Goal: Task Accomplishment & Management: Manage account settings

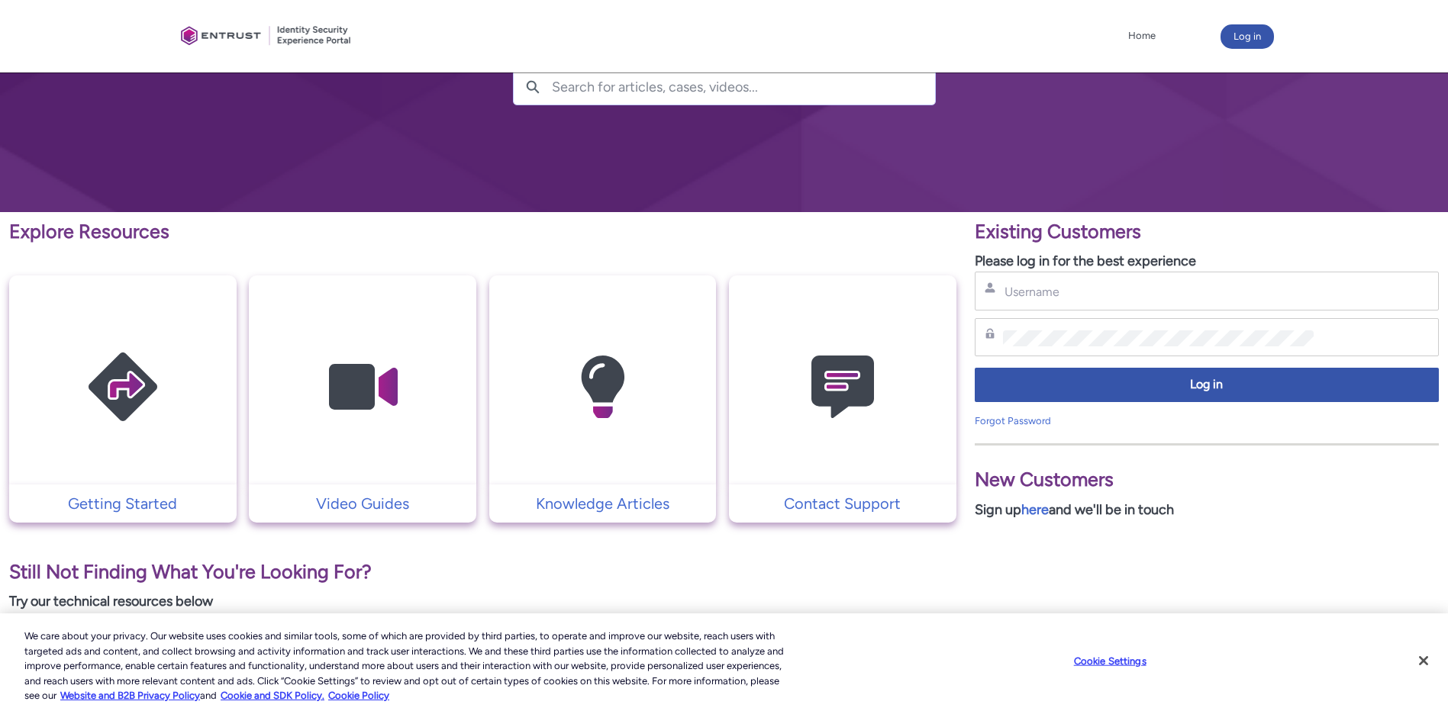
scroll to position [153, 0]
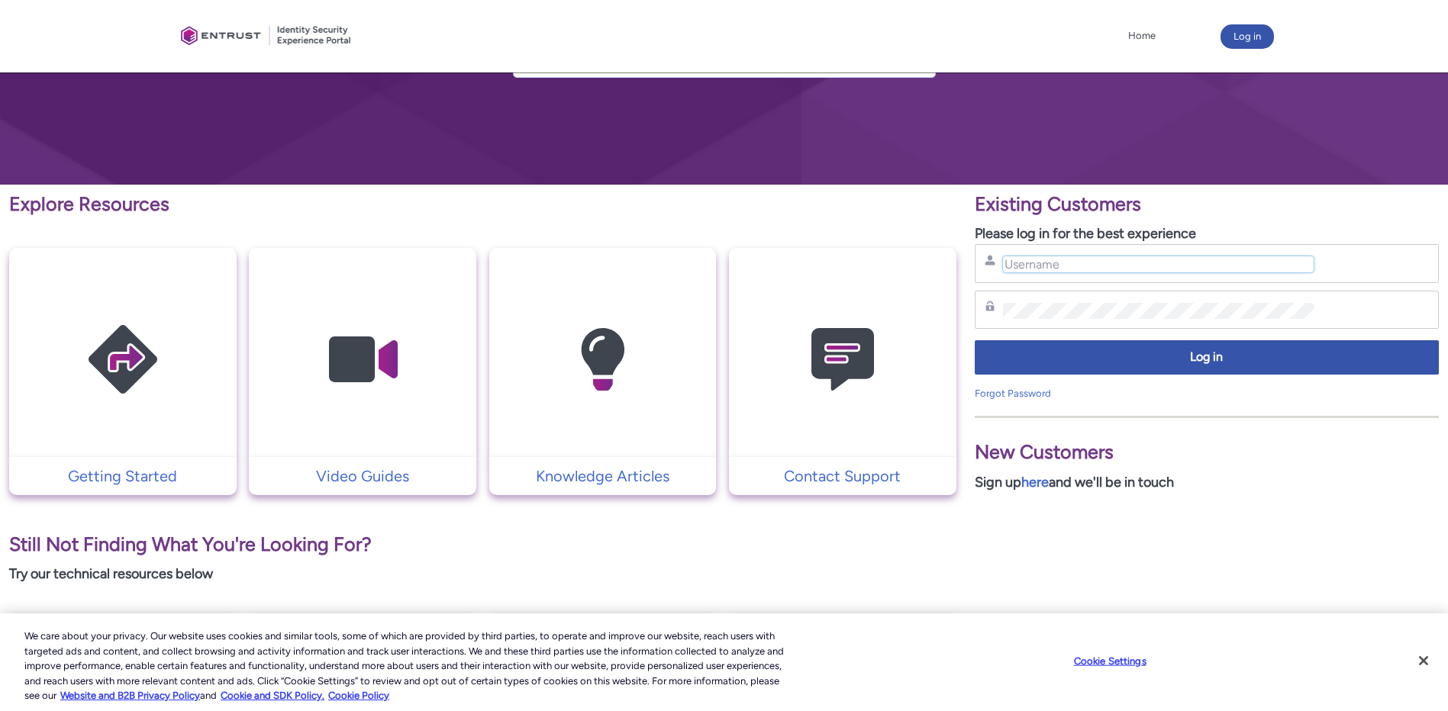
click at [666, 262] on input "Username" at bounding box center [1158, 264] width 311 height 16
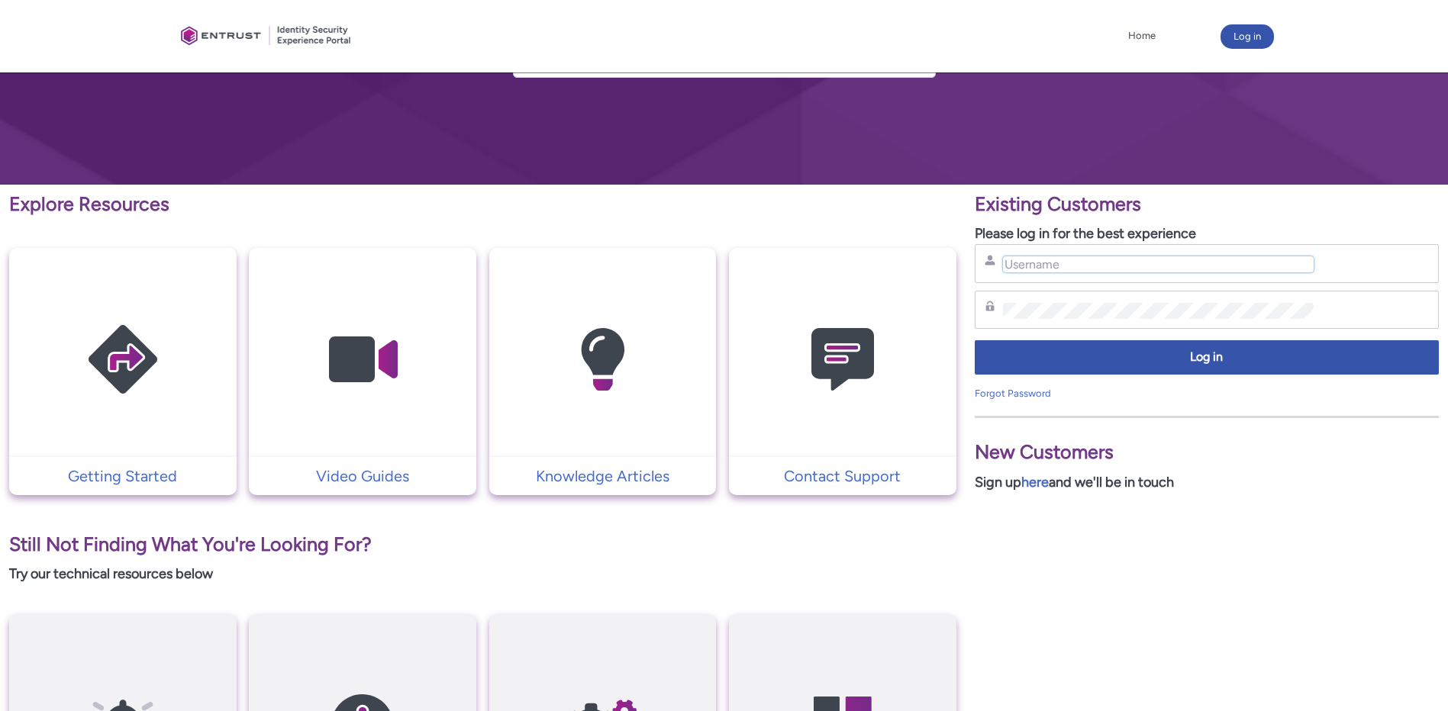
click at [666, 266] on input "Username" at bounding box center [1158, 264] width 311 height 16
type input "carebear8992"
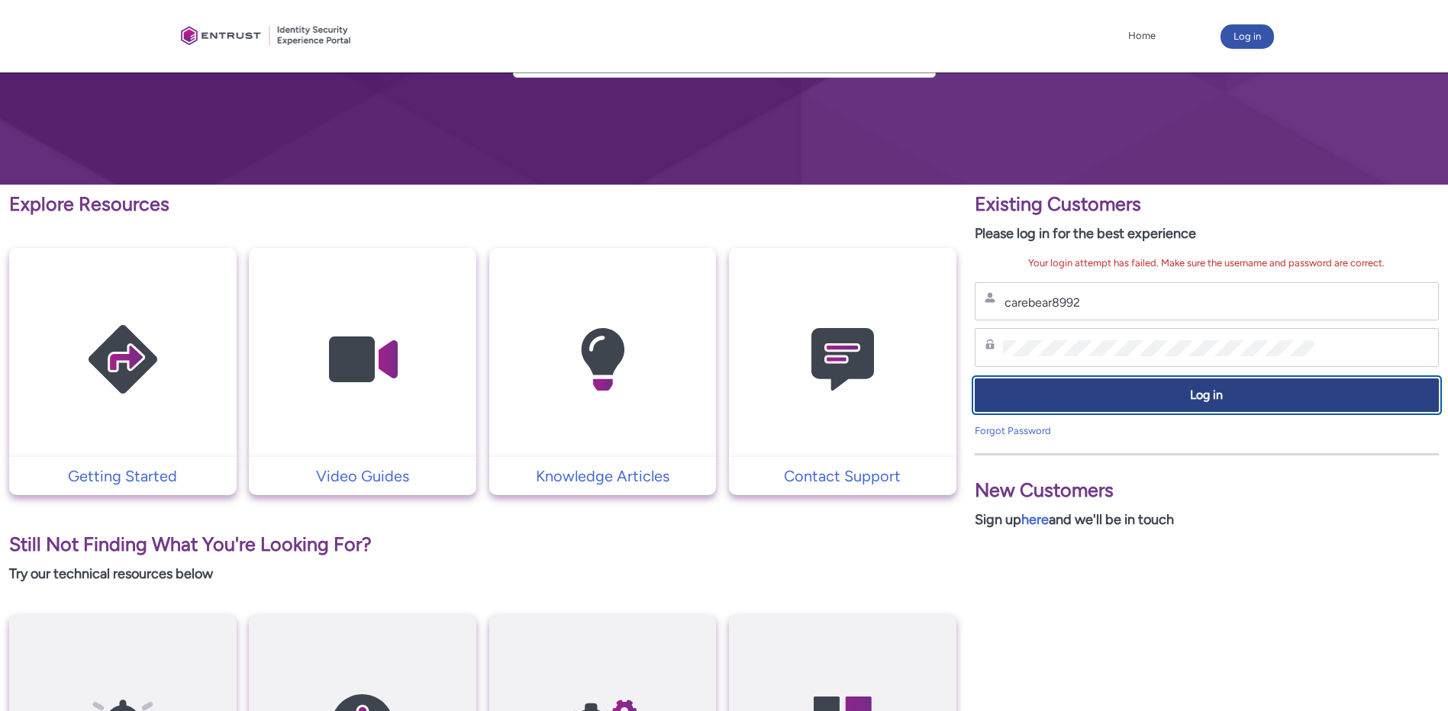
click at [666, 396] on span "Log in" at bounding box center [1207, 396] width 444 height 18
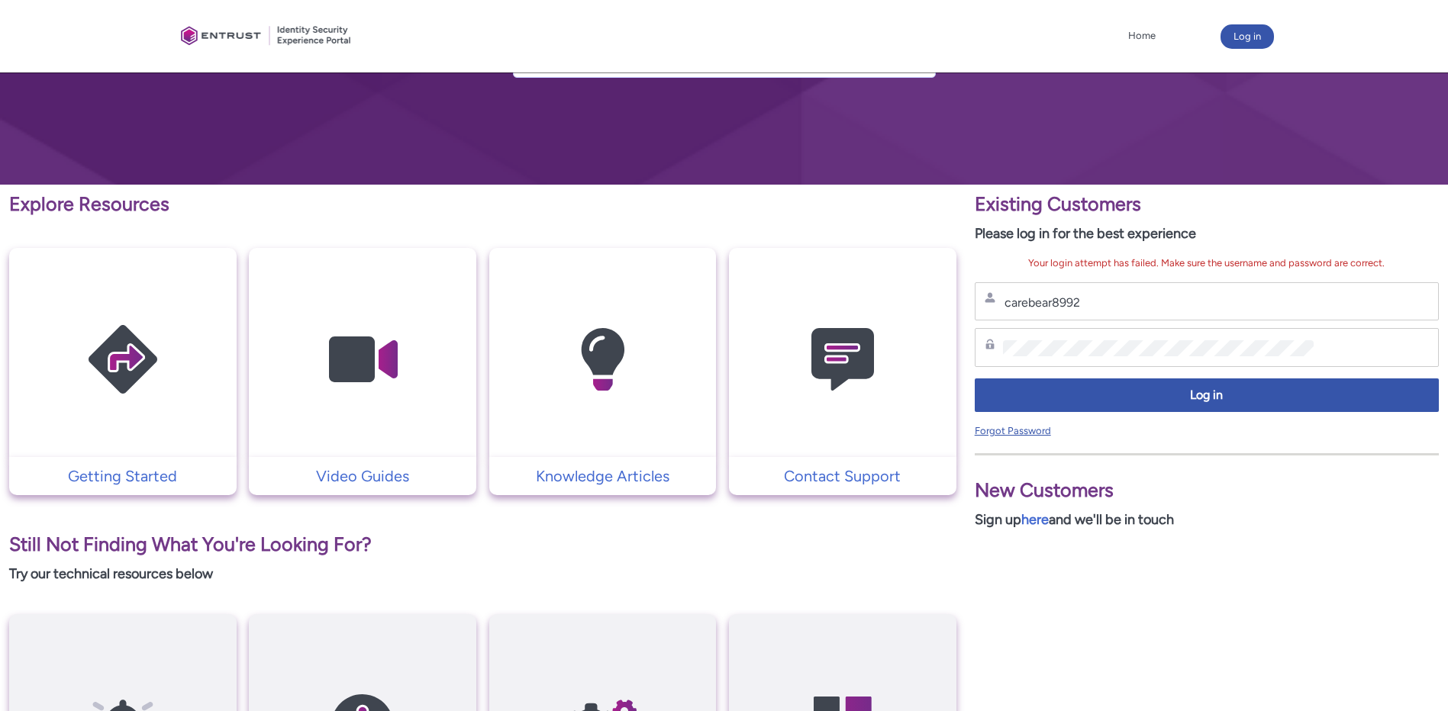
click at [666, 431] on link "Forgot Password" at bounding box center [1013, 430] width 76 height 11
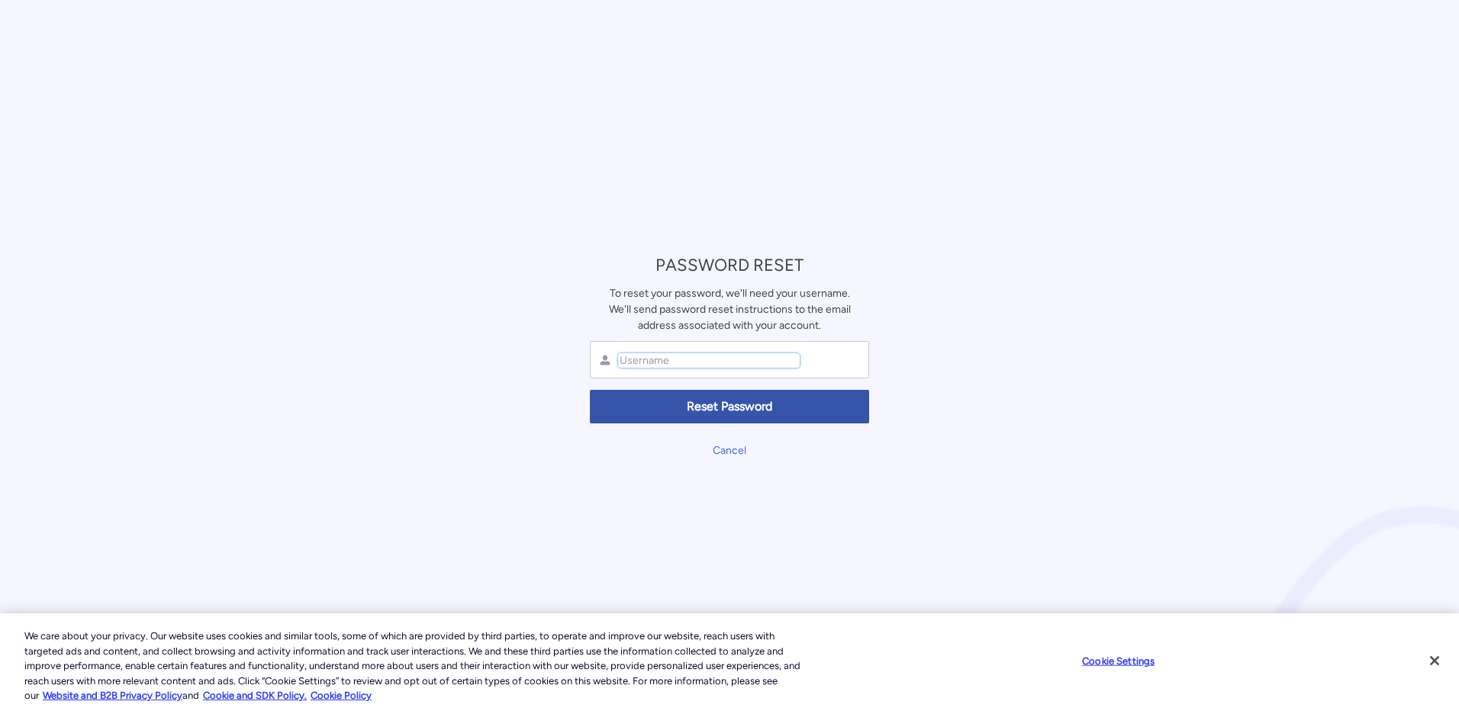
click at [640, 353] on input "text" at bounding box center [709, 360] width 182 height 15
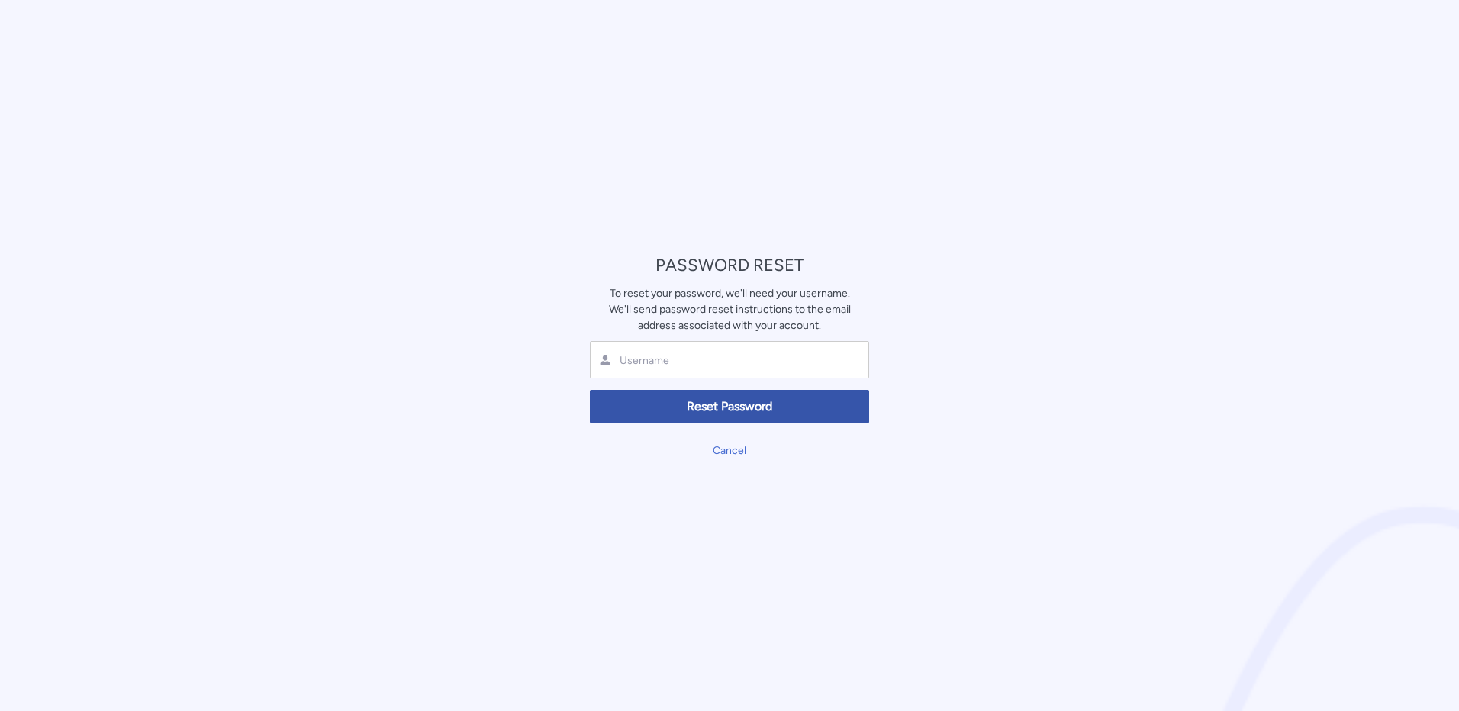
click at [656, 376] on div at bounding box center [729, 359] width 279 height 37
click at [660, 366] on input "text" at bounding box center [709, 360] width 182 height 15
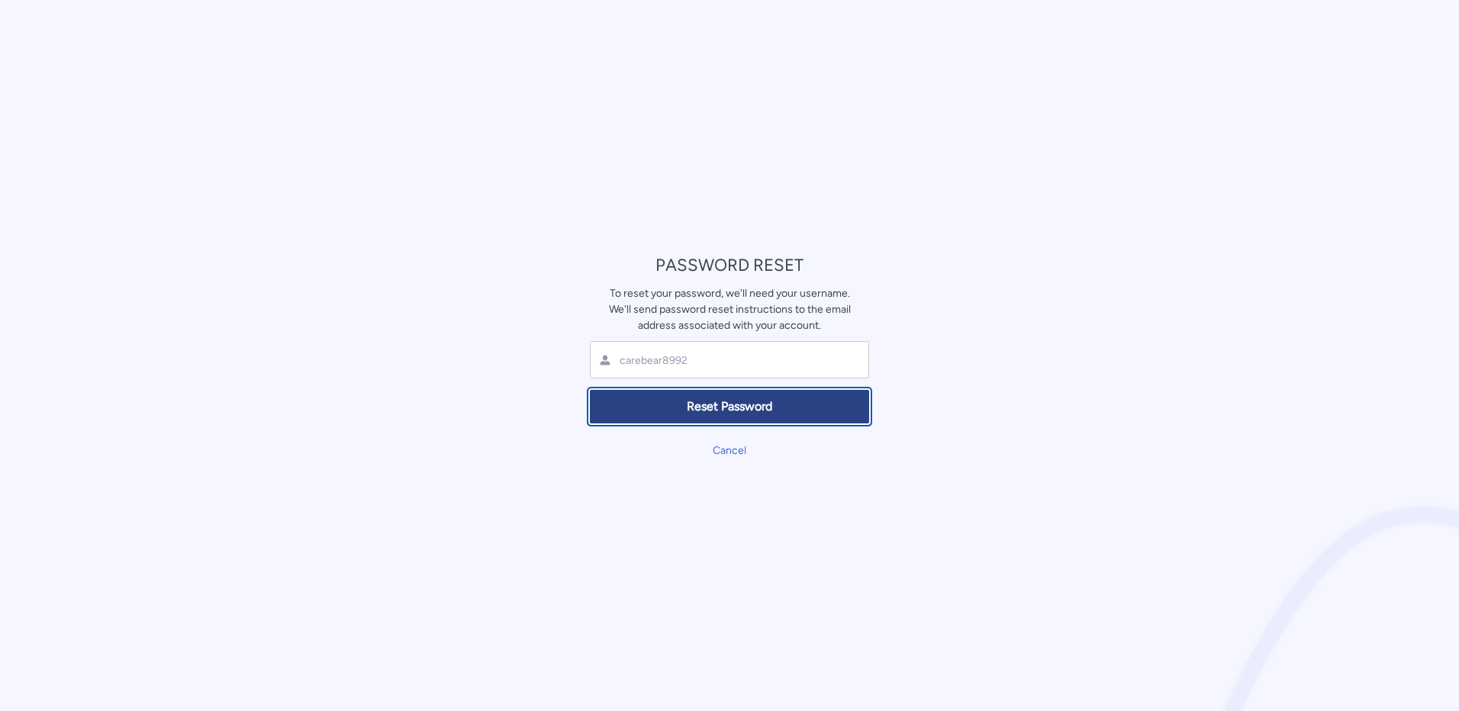
click at [676, 399] on span "Reset Password" at bounding box center [730, 407] width 260 height 18
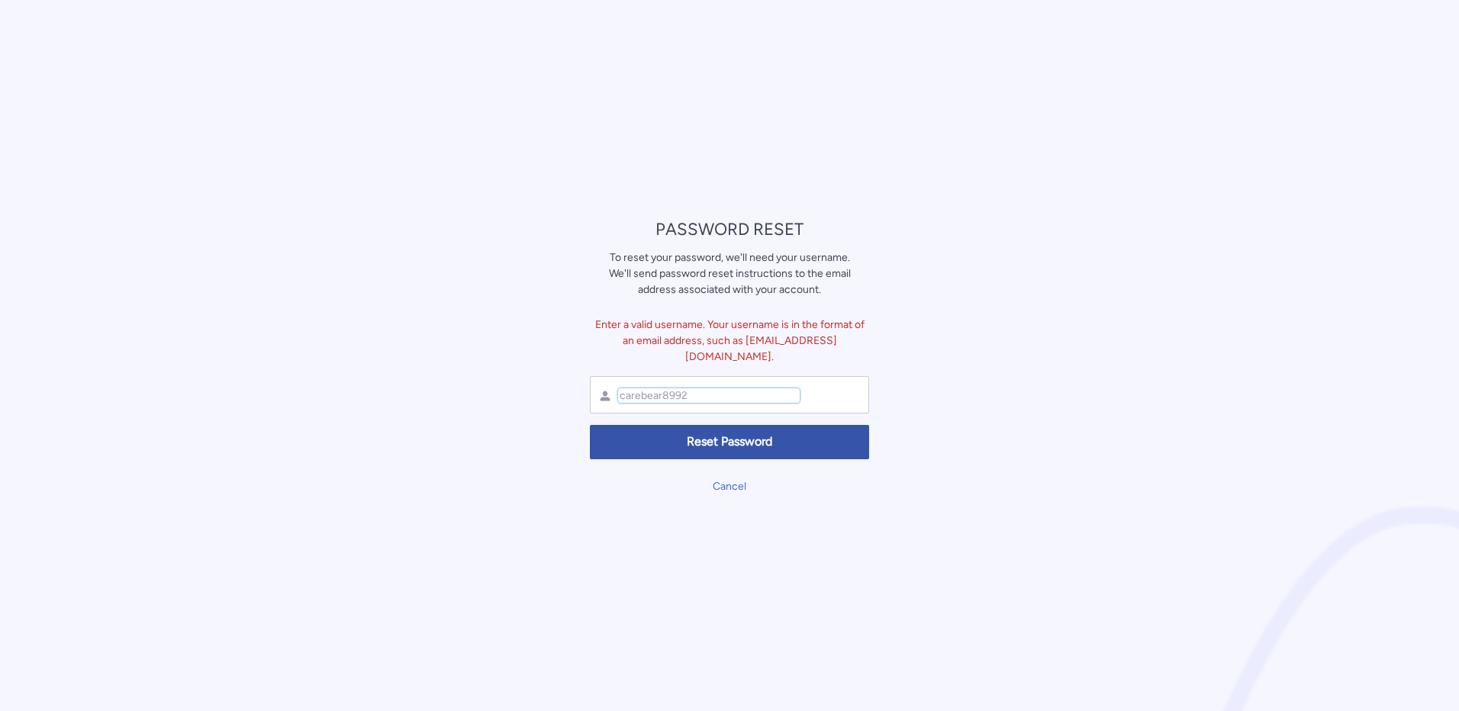
click at [708, 389] on input "carebear8992" at bounding box center [709, 396] width 182 height 15
type input "c"
type input "cbarradale@optum.everettclinic.com"
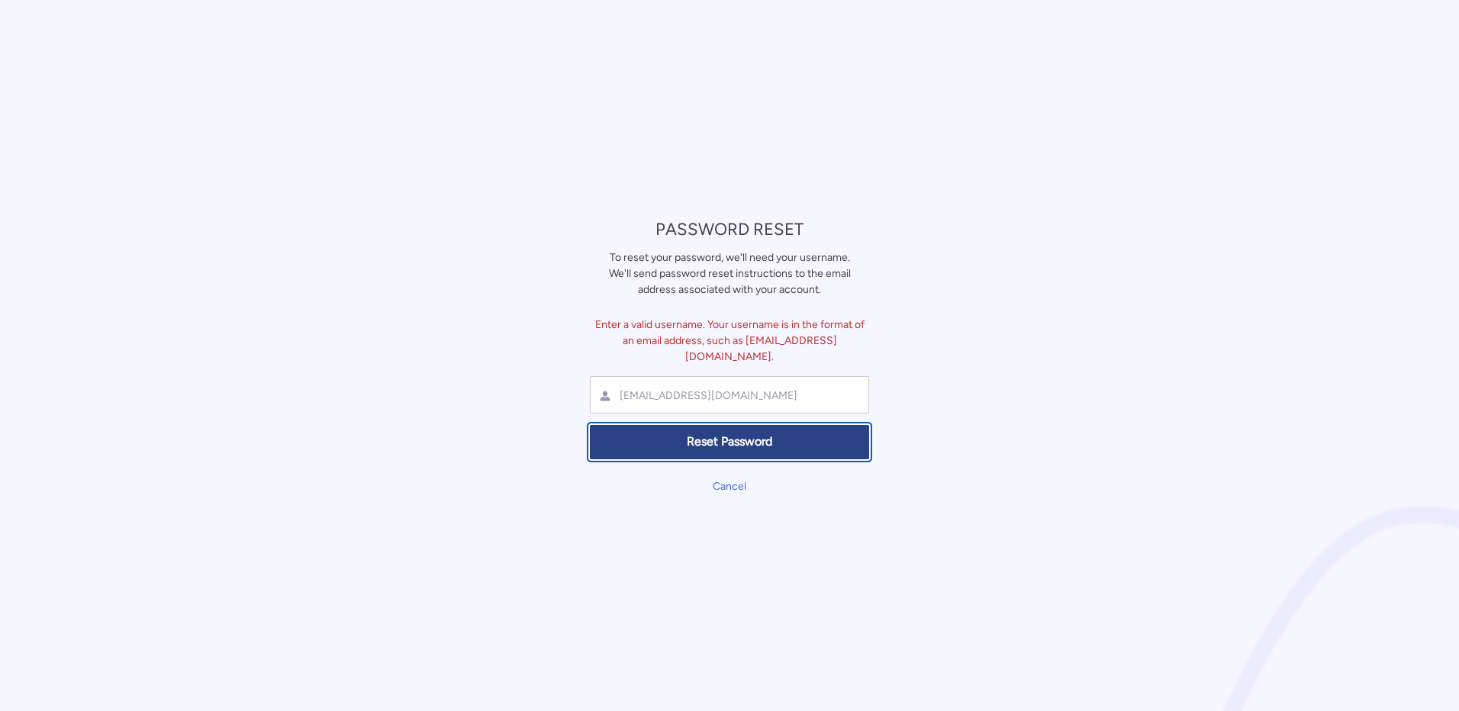
click at [759, 434] on span "Reset Password" at bounding box center [730, 443] width 260 height 18
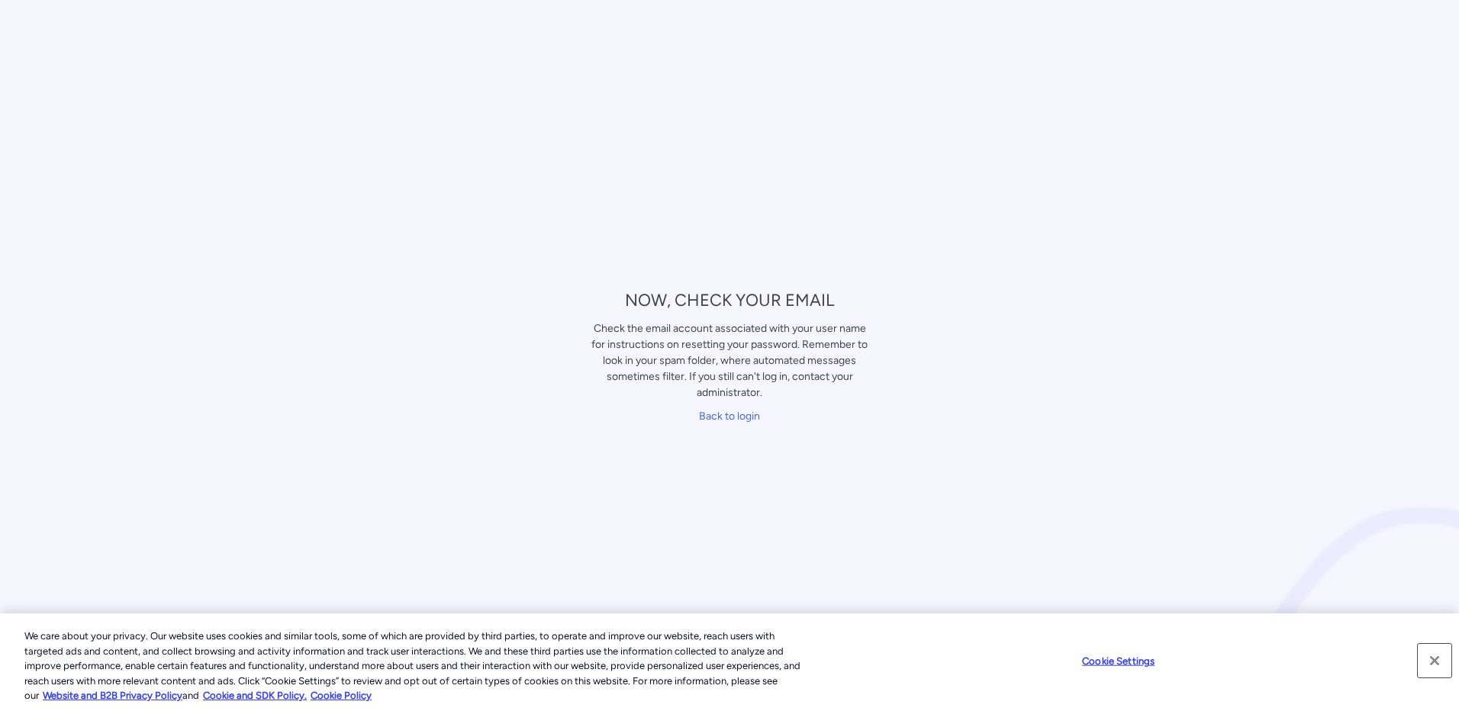
click at [1434, 661] on button "Close" at bounding box center [1435, 661] width 34 height 34
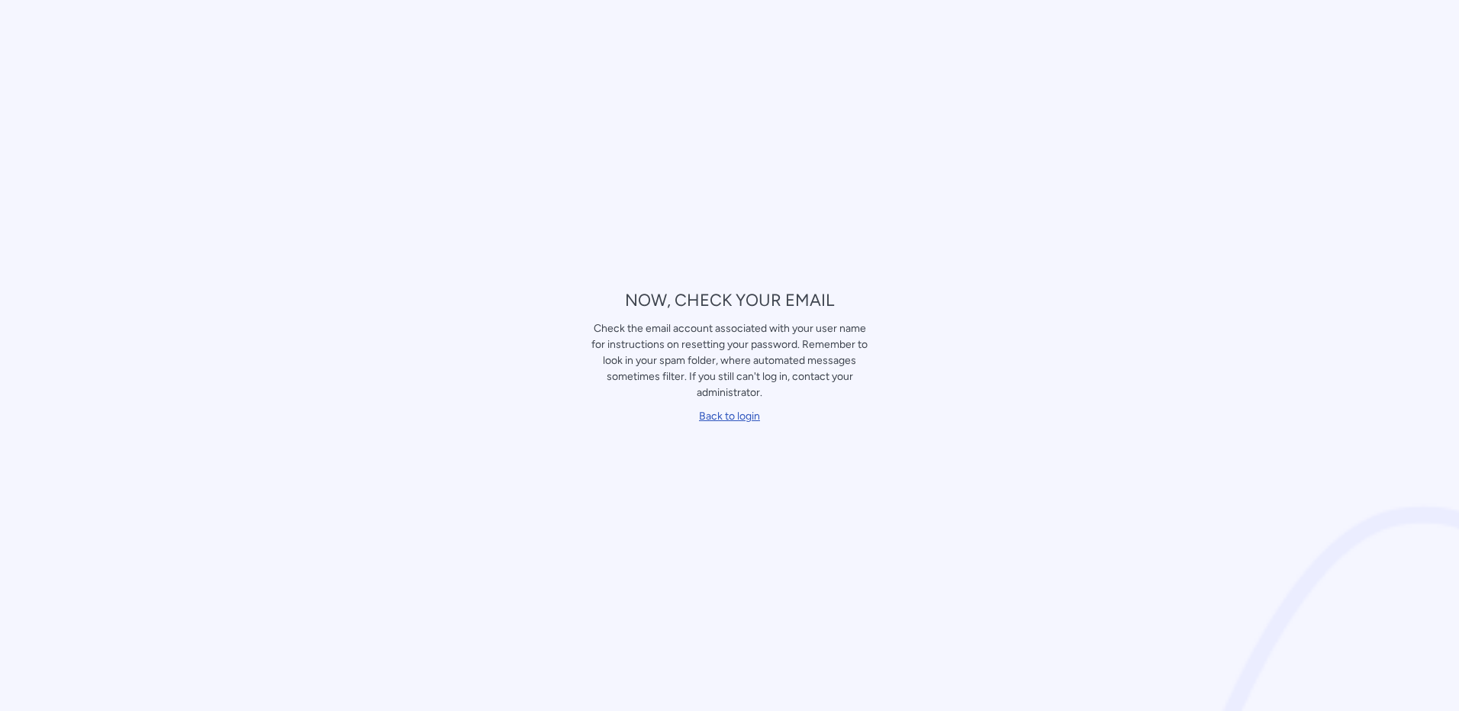
click at [726, 416] on link "Back to login" at bounding box center [729, 416] width 61 height 13
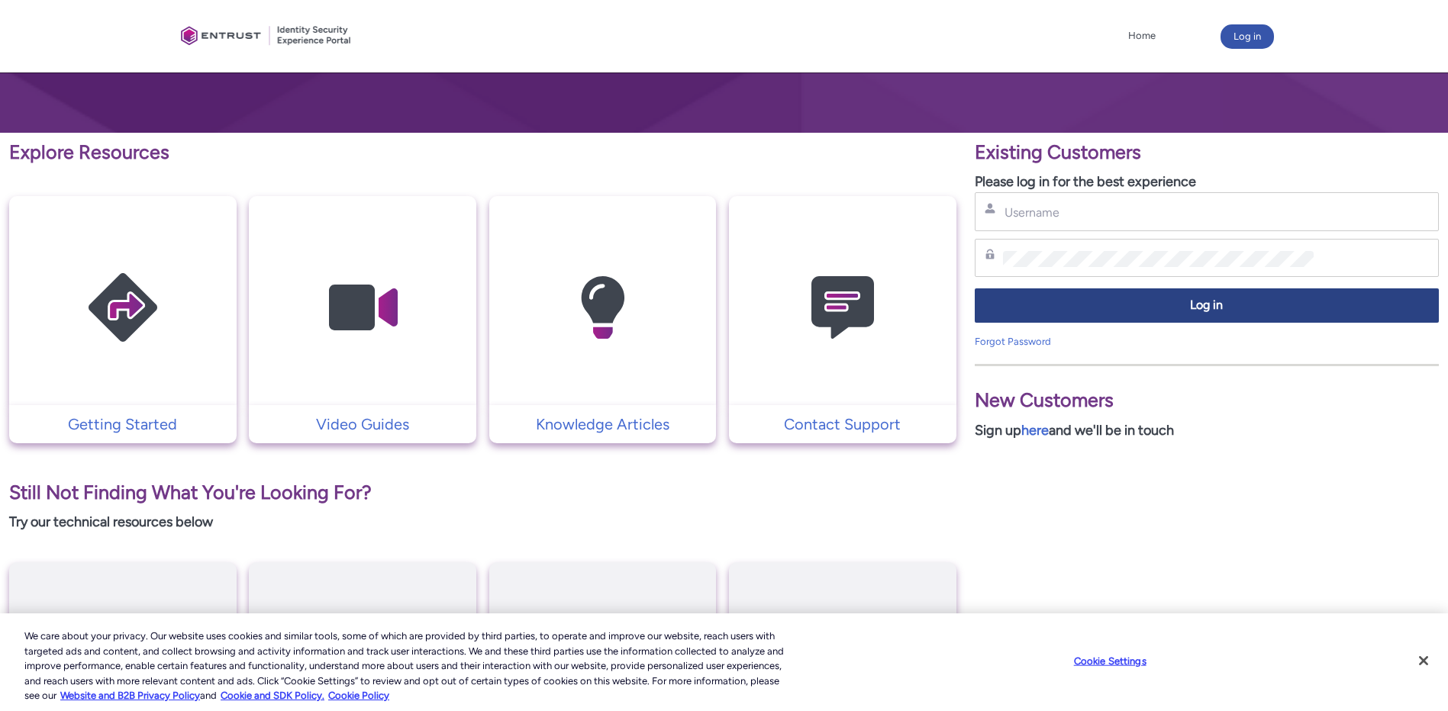
scroll to position [229, 0]
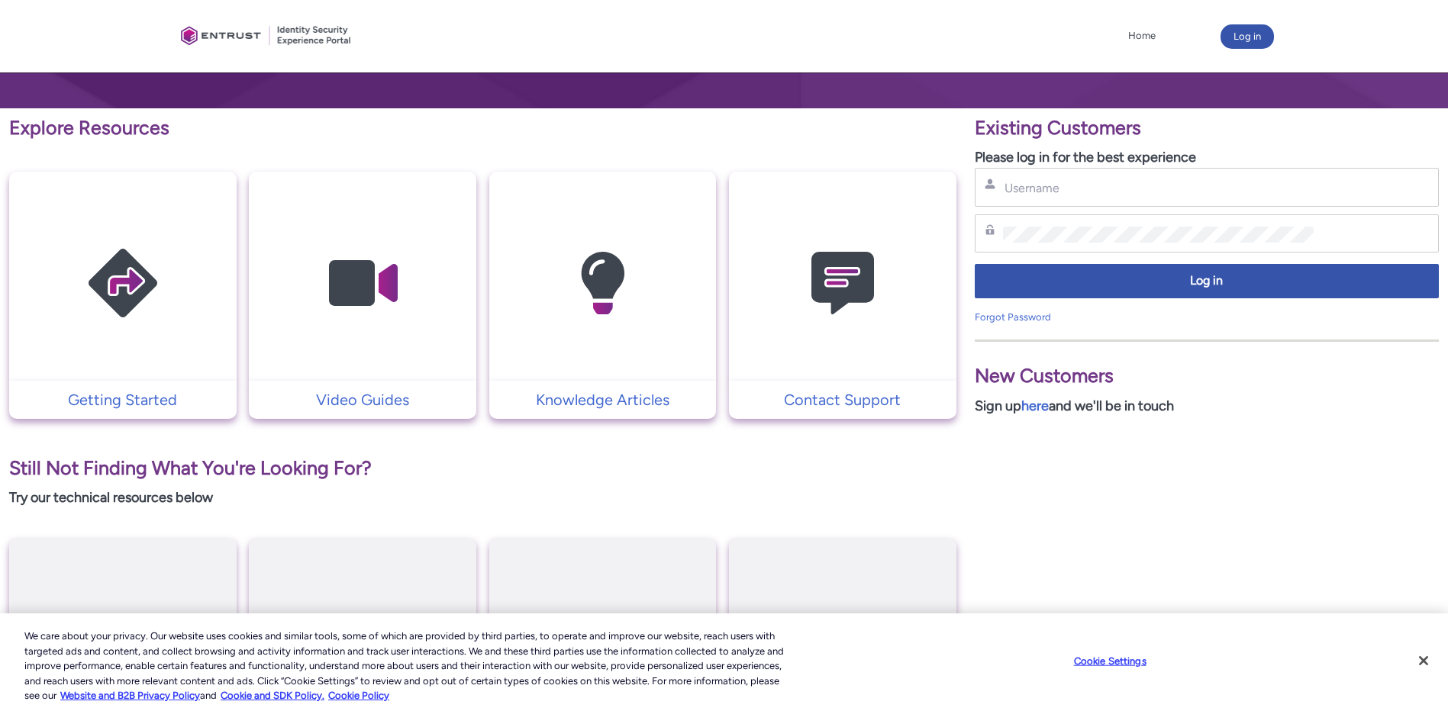
click at [840, 279] on img at bounding box center [842, 284] width 145 height 164
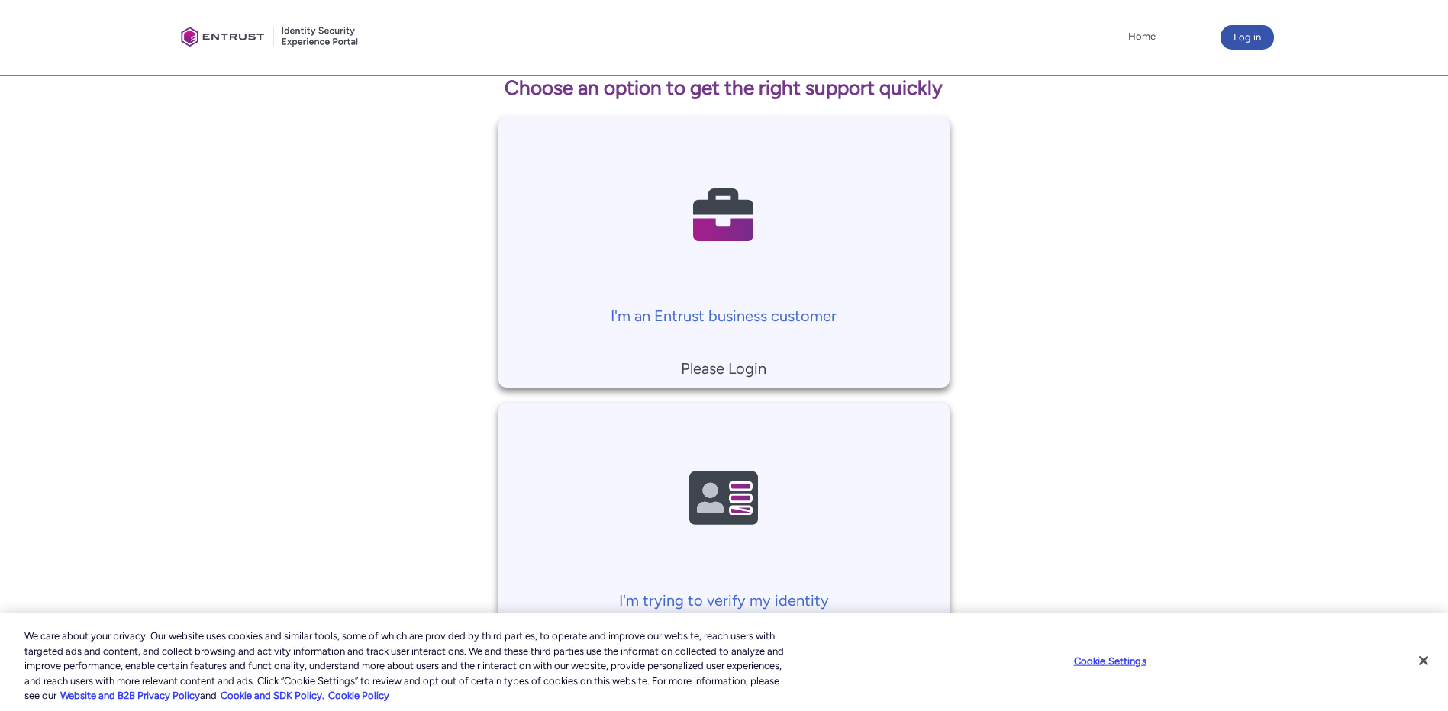
scroll to position [339, 0]
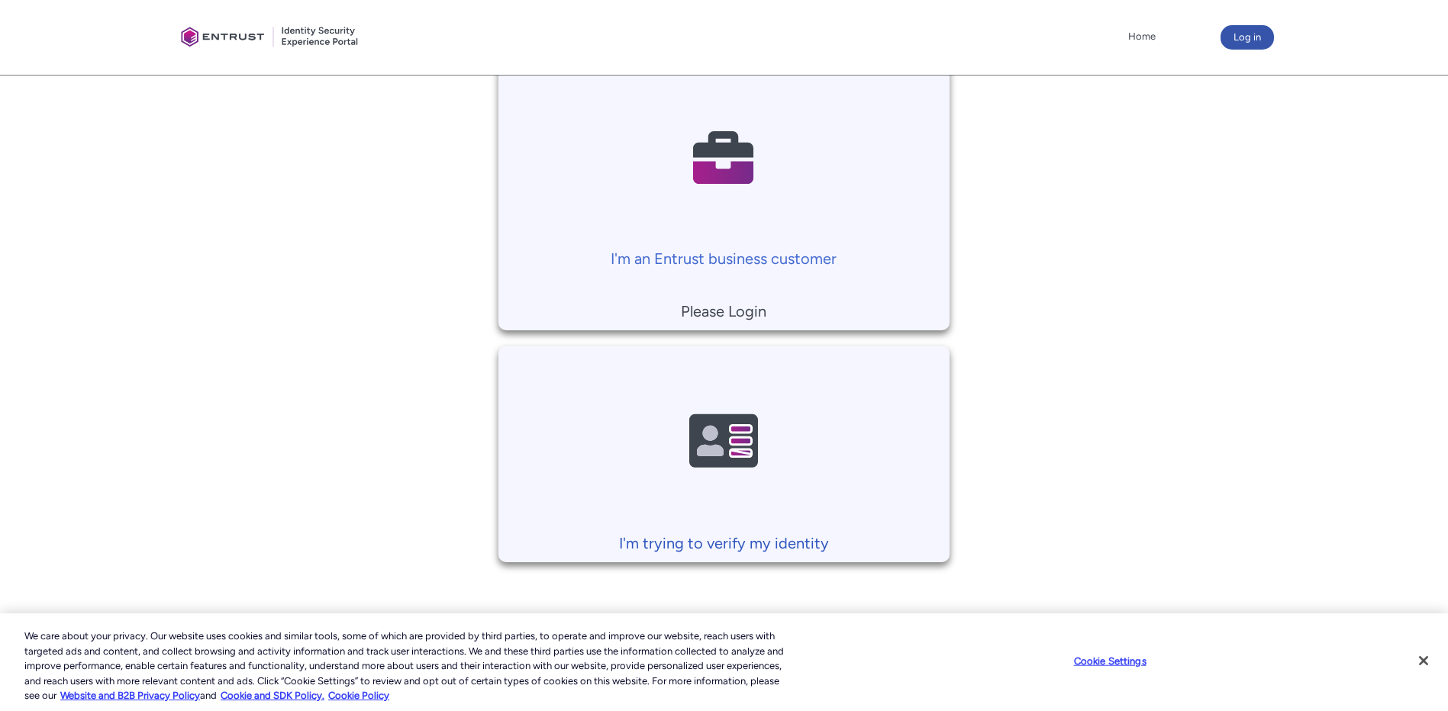
click at [720, 442] on img at bounding box center [723, 442] width 145 height 164
